Goal: Task Accomplishment & Management: Use online tool/utility

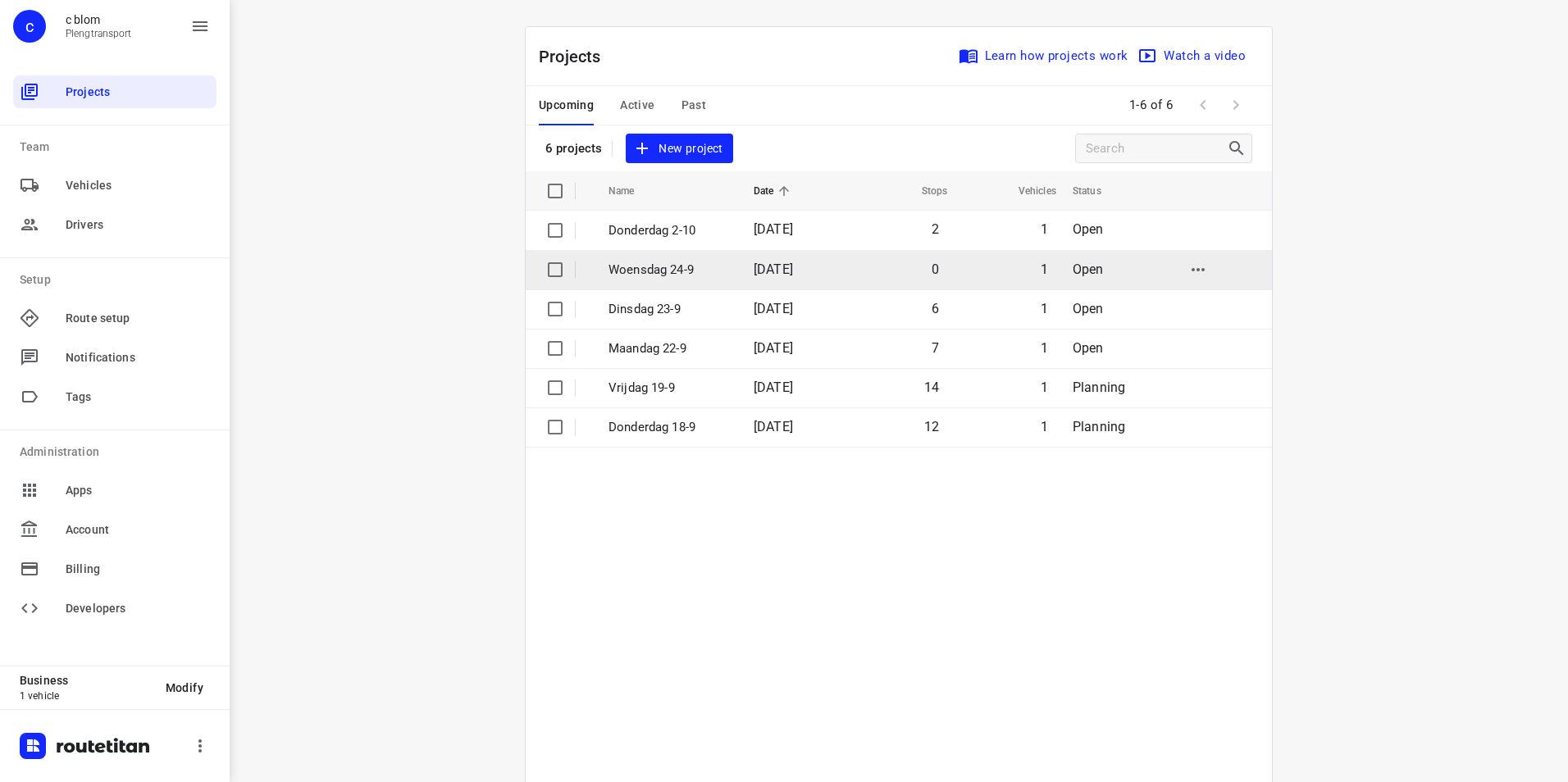
click at [651, 271] on p "Woensdag 24-9" at bounding box center [668, 270] width 121 height 19
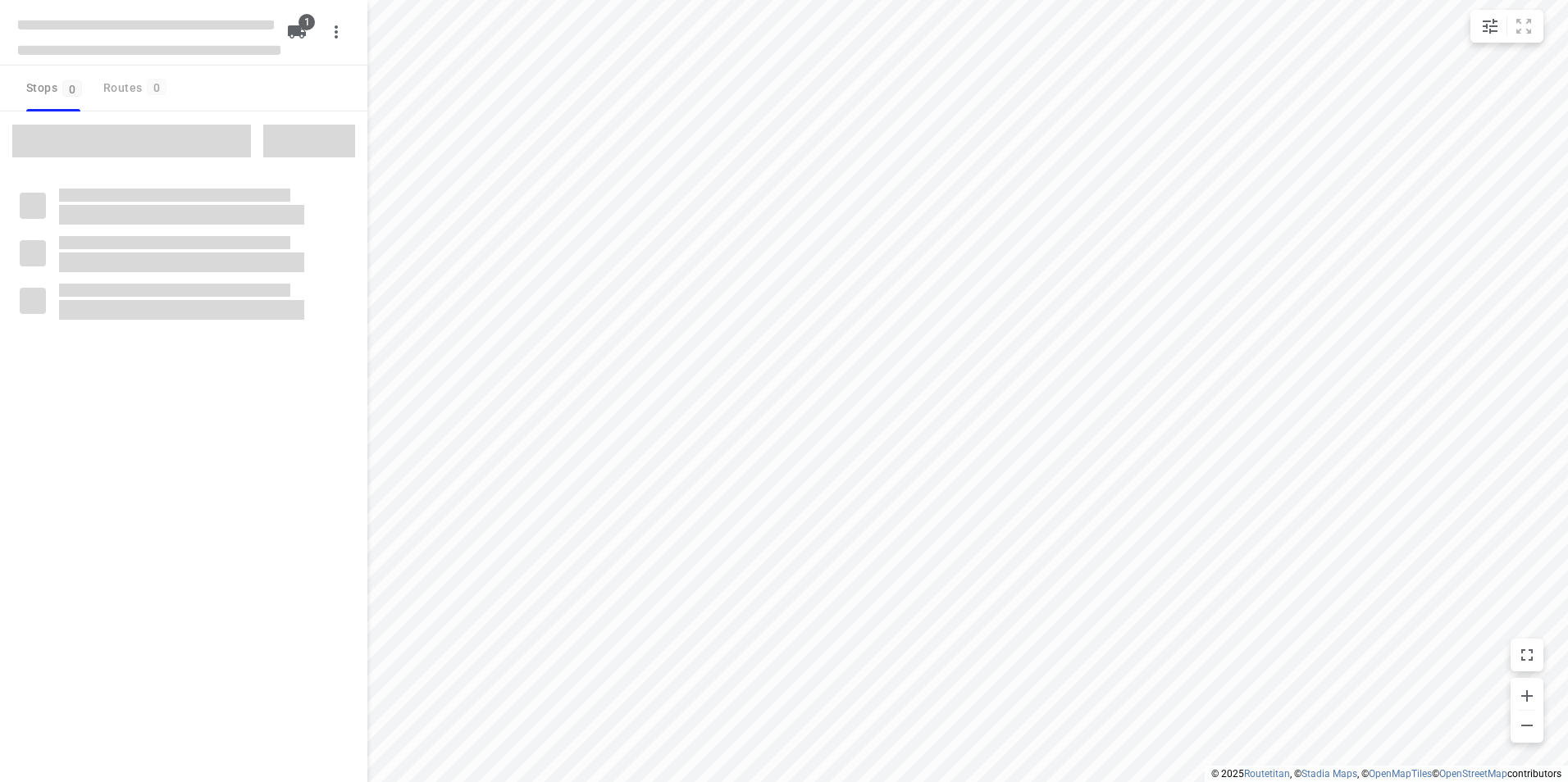
type input "distance"
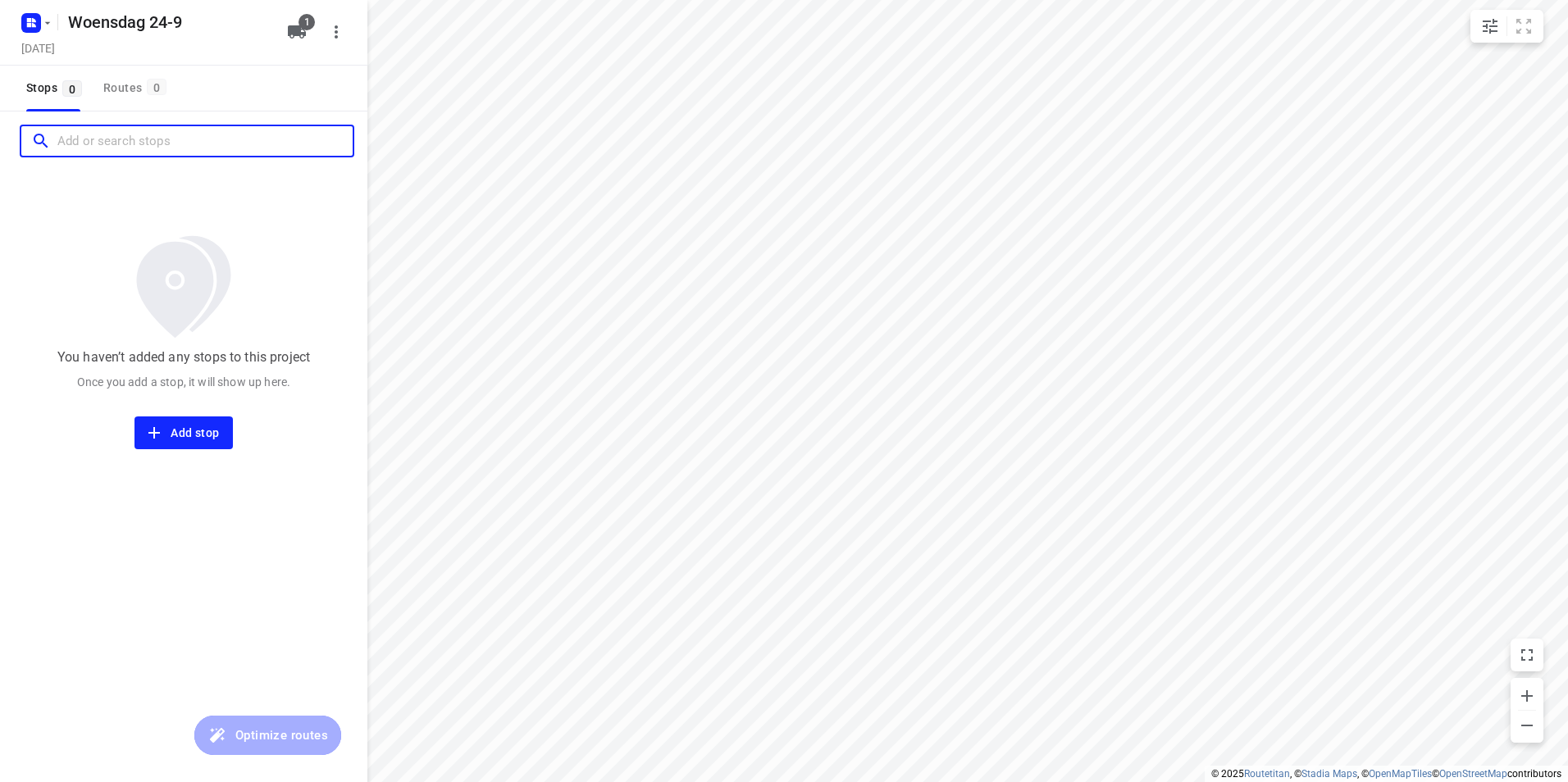
click at [167, 134] on input "Add or search stops" at bounding box center [205, 141] width 295 height 25
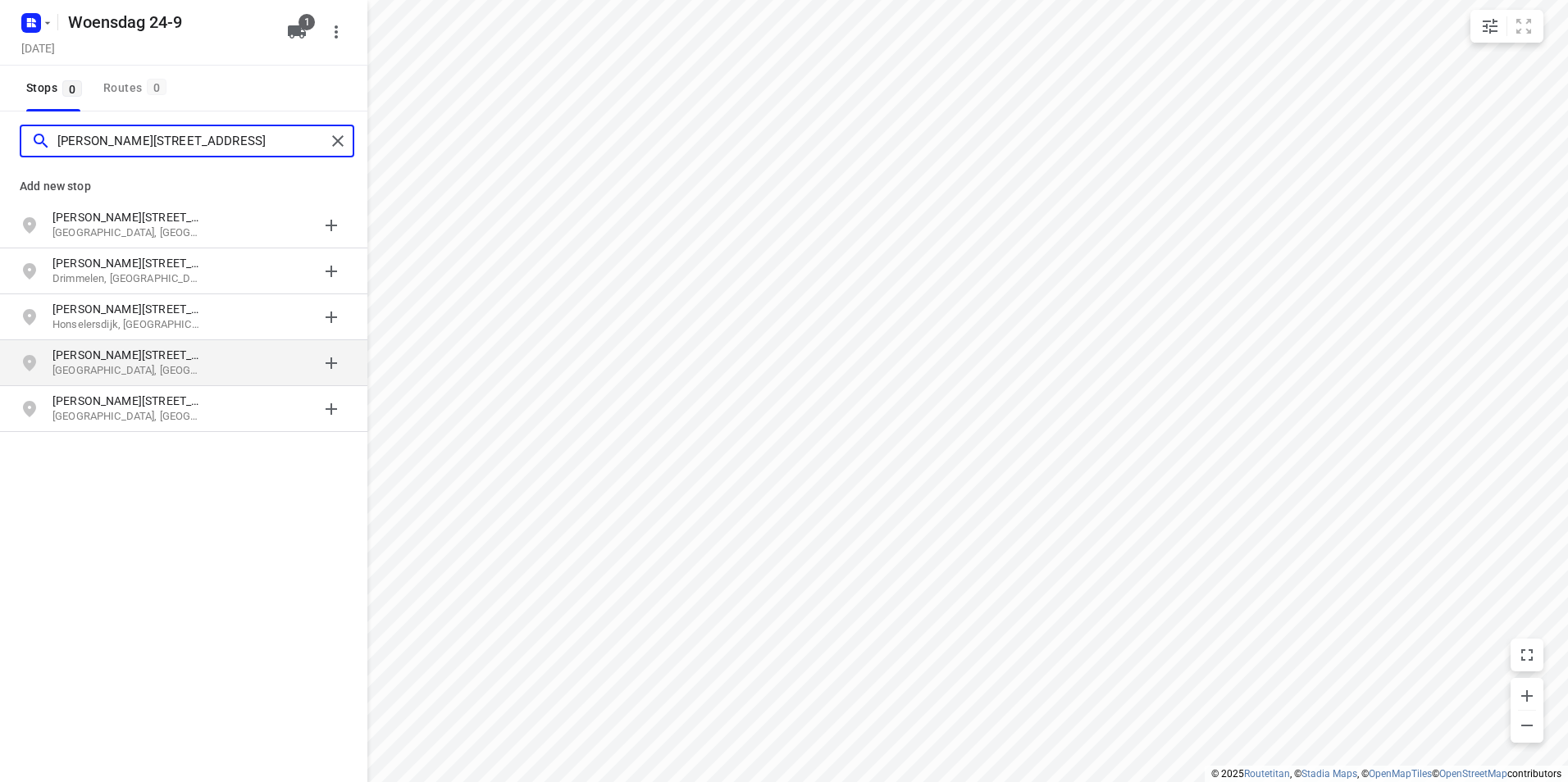
type input "[PERSON_NAME][STREET_ADDRESS]"
click at [201, 347] on p "[PERSON_NAME][STREET_ADDRESS]" at bounding box center [128, 355] width 151 height 16
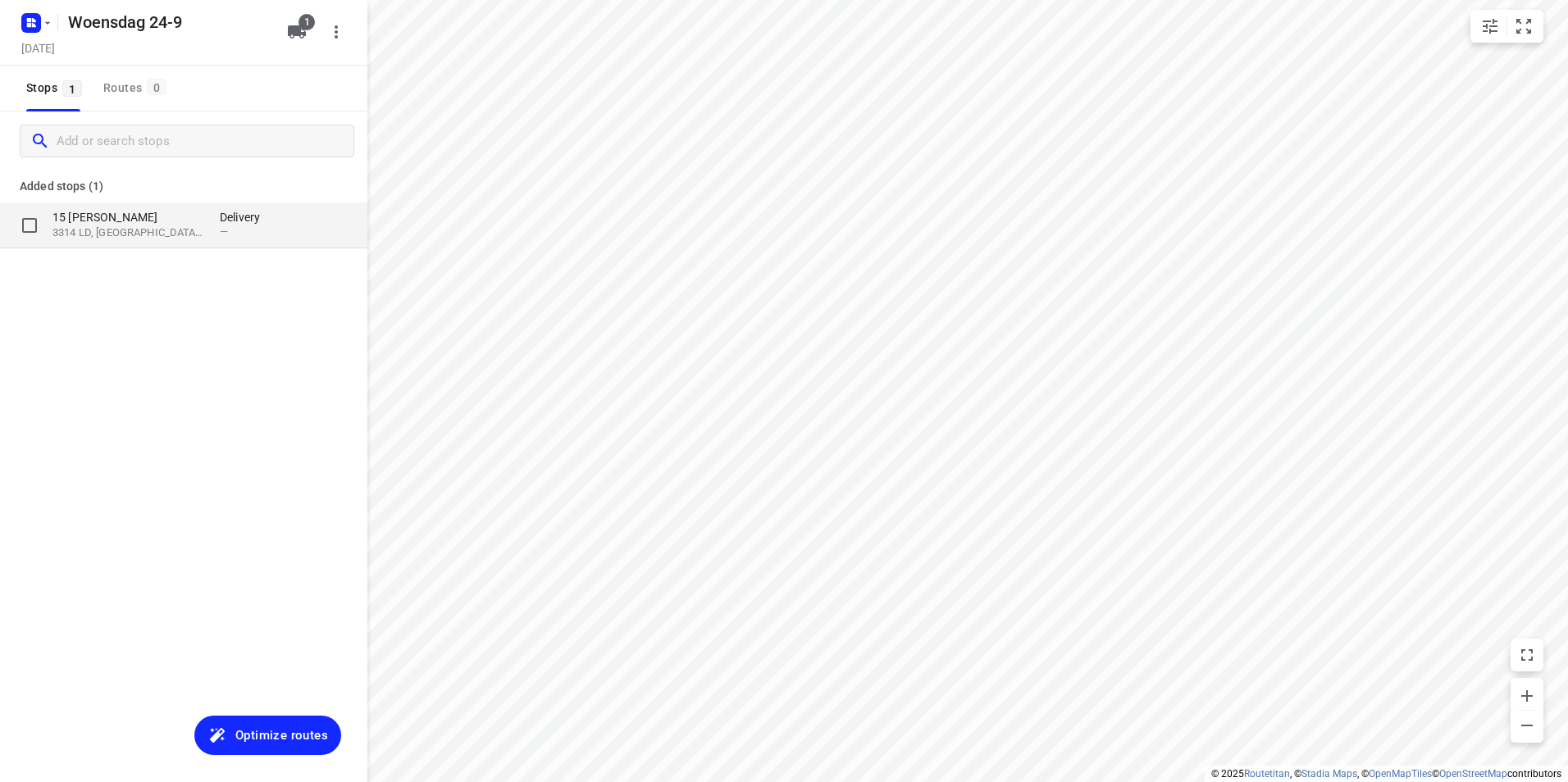
click at [162, 234] on p "3314 LD, [GEOGRAPHIC_DATA], [GEOGRAPHIC_DATA]" at bounding box center [128, 233] width 151 height 16
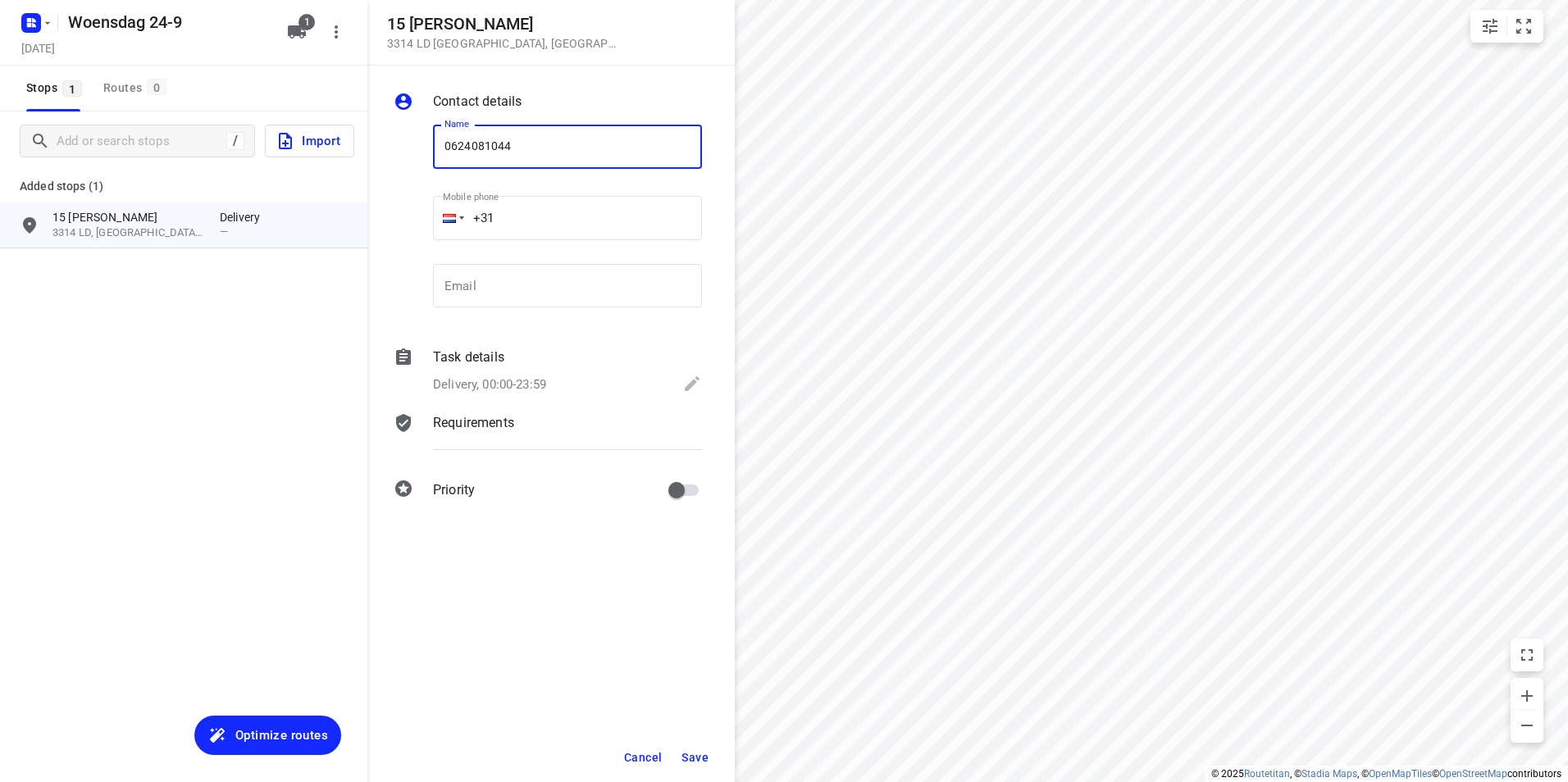
type input "0624081044"
click at [707, 761] on span "Save" at bounding box center [695, 757] width 27 height 13
